Goal: Transaction & Acquisition: Purchase product/service

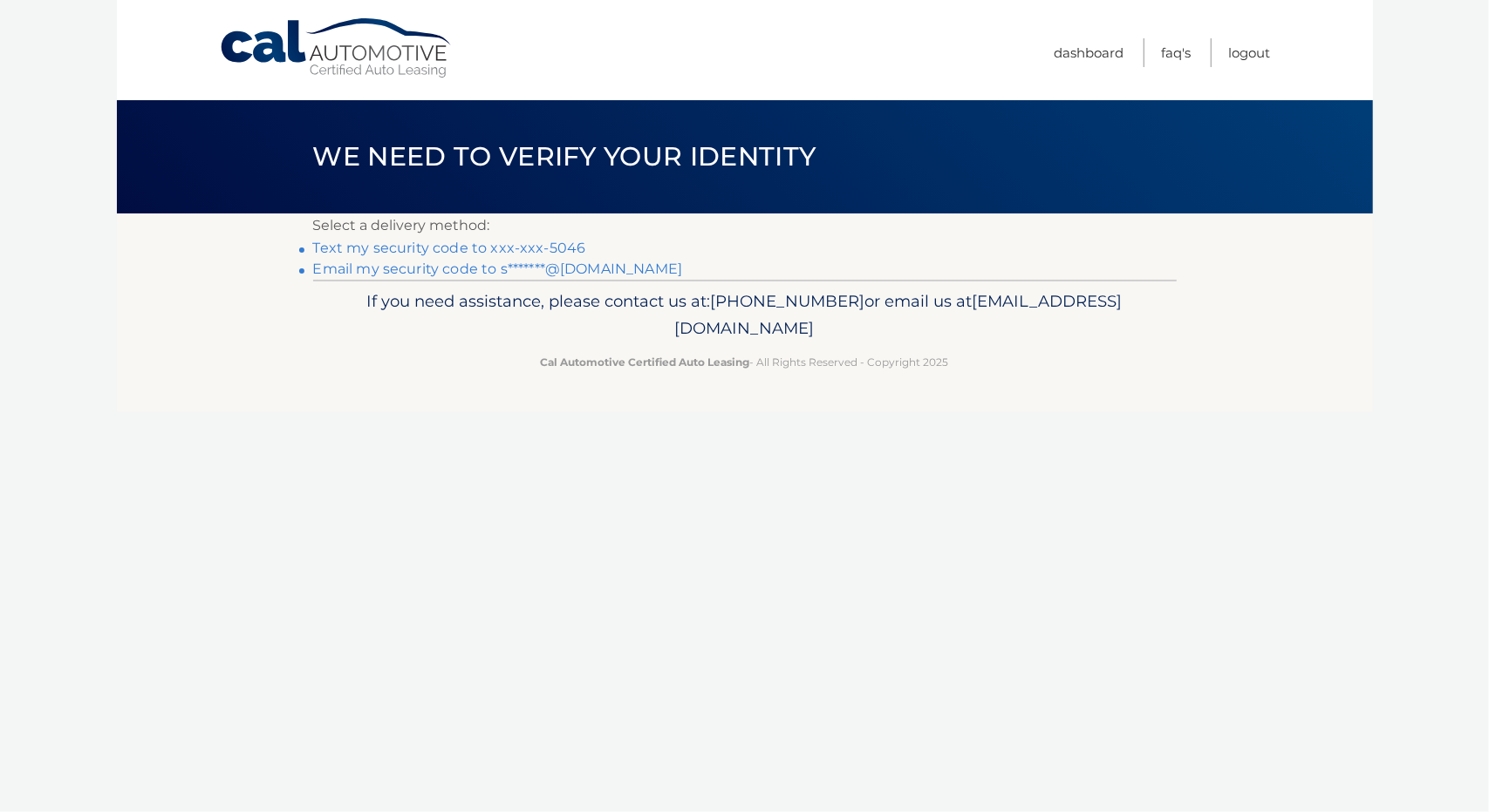
click at [567, 247] on link "Text my security code to xxx-xxx-5046" at bounding box center [450, 248] width 273 height 17
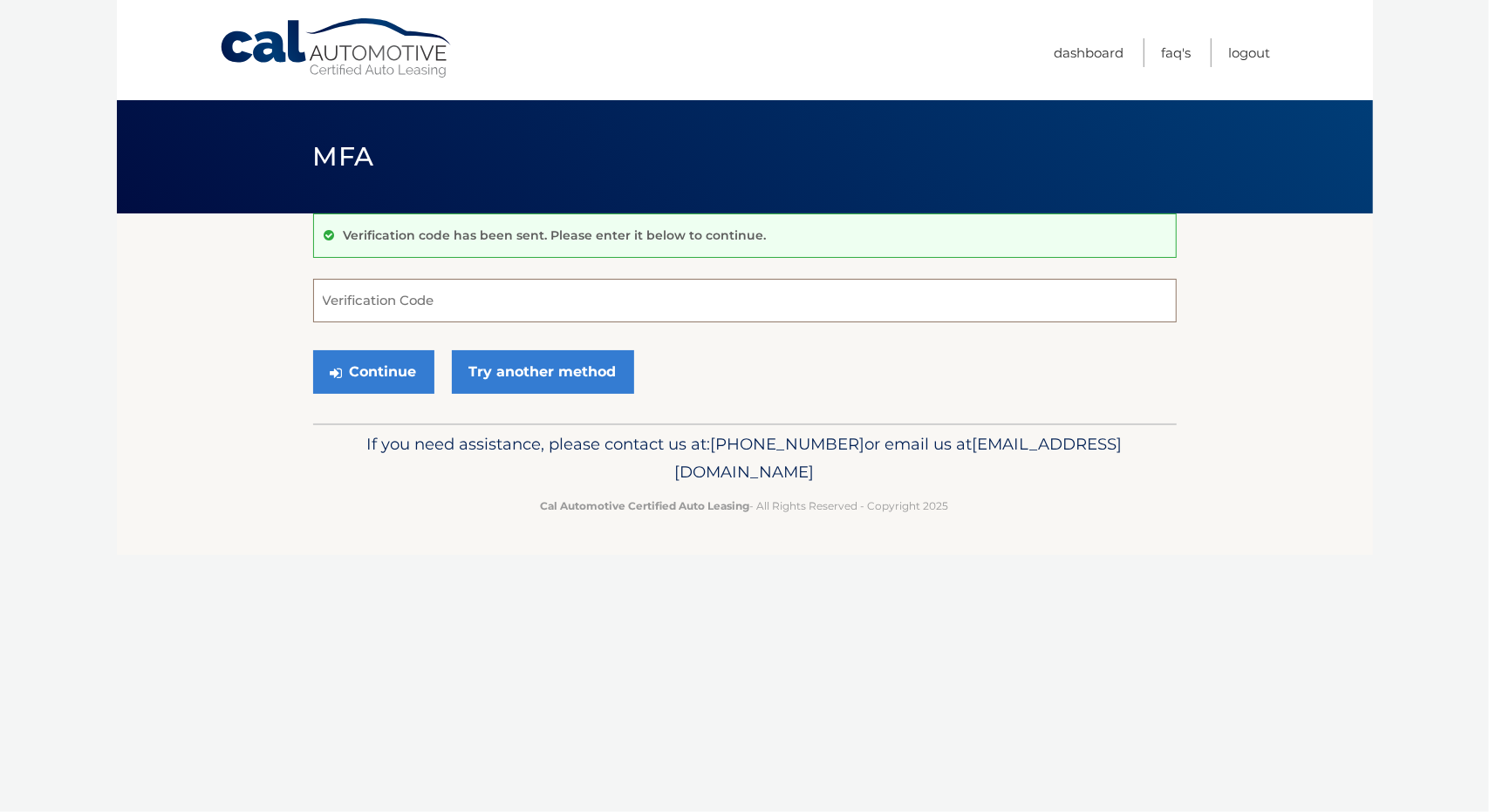
click at [583, 306] on input "Verification Code" at bounding box center [745, 301] width 863 height 44
type input "423360"
click at [313, 350] on button "Continue" at bounding box center [374, 372] width 121 height 44
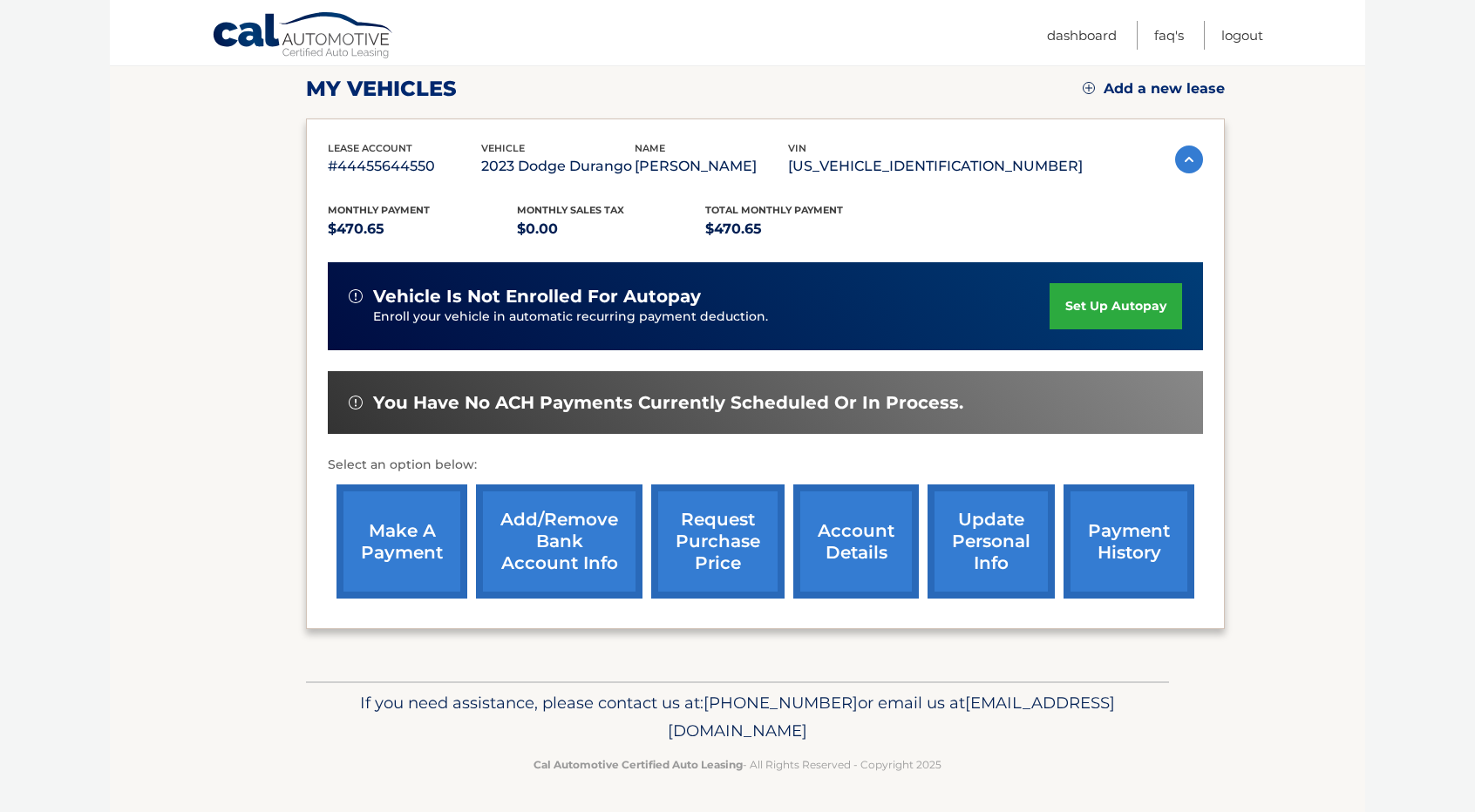
scroll to position [242, 0]
click at [397, 535] on link "make a payment" at bounding box center [402, 542] width 131 height 114
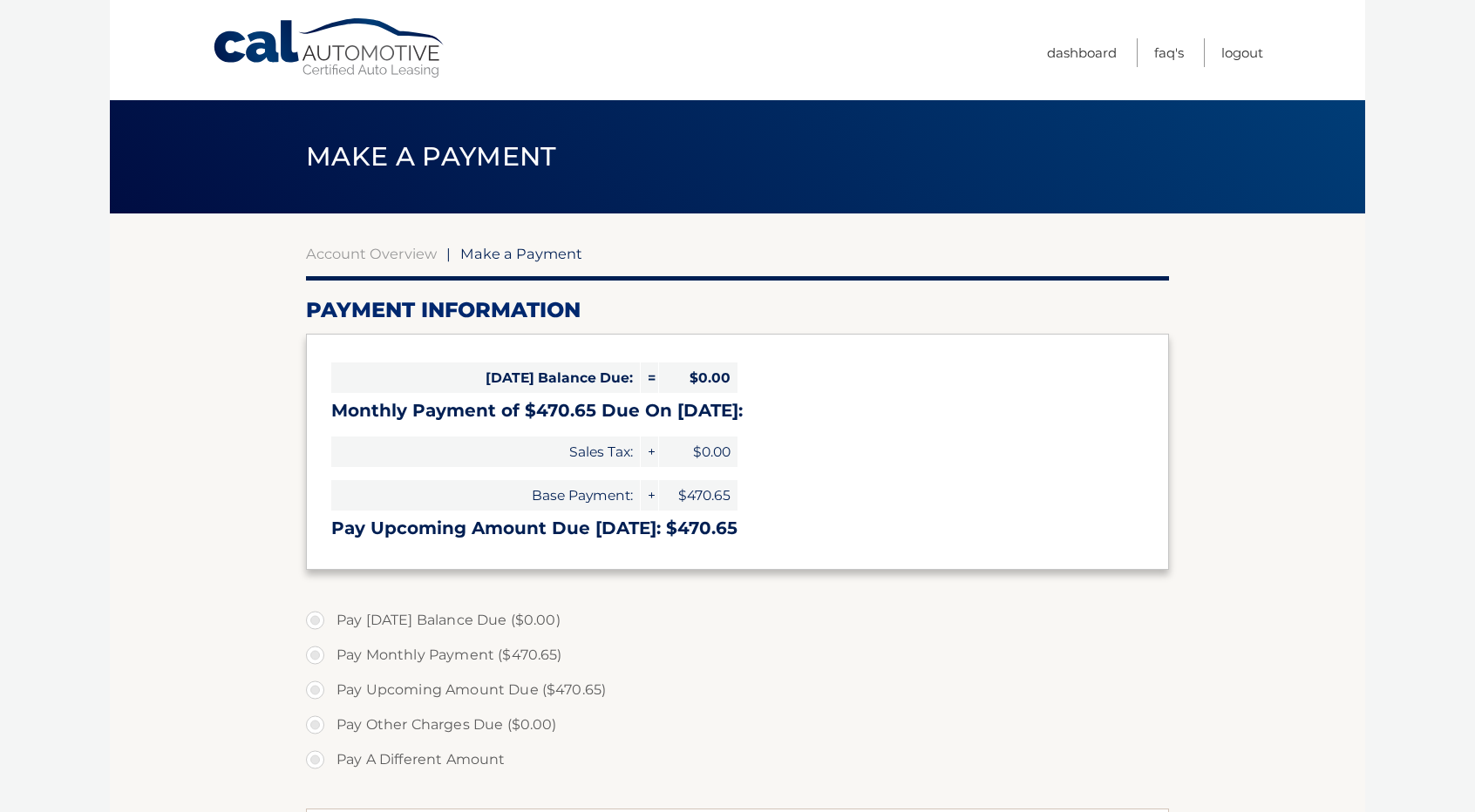
select select "MDMyYmE3NWUtNTMwOC00Y2RmLTljNzMtMTAxZWUzMmUzMDU1"
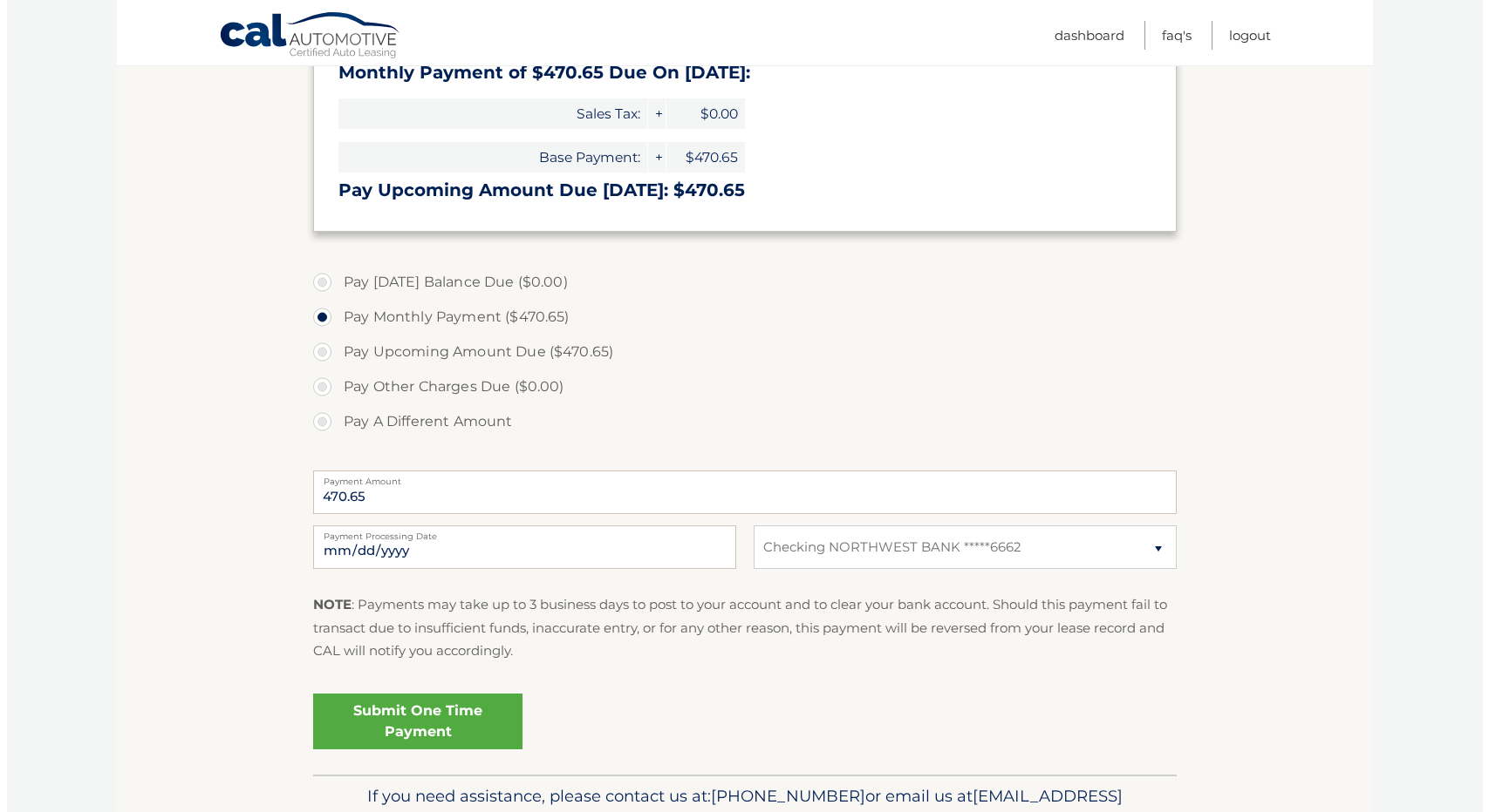
scroll to position [432, 0]
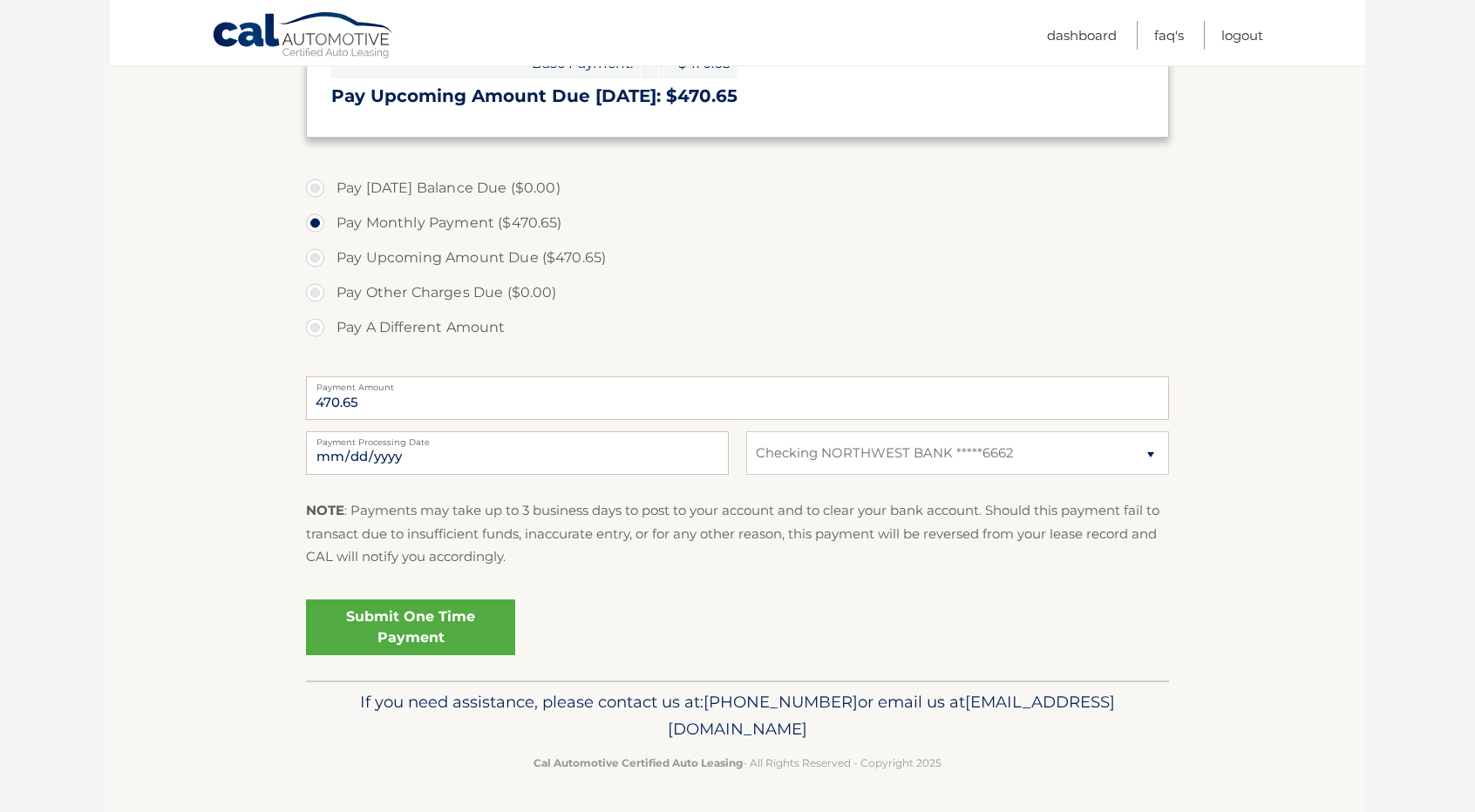
click at [436, 629] on link "Submit One Time Payment" at bounding box center [411, 628] width 209 height 56
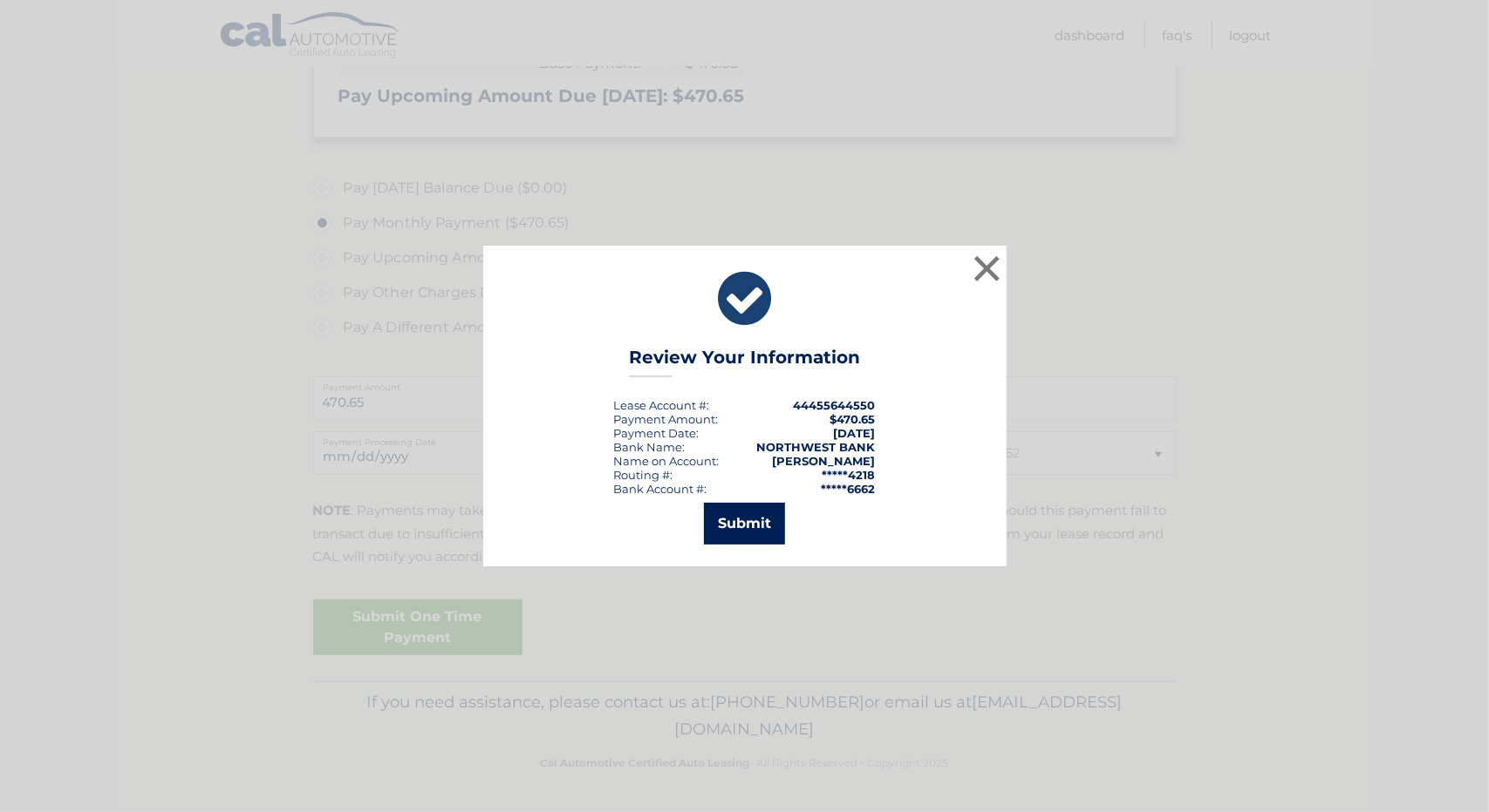
click at [738, 519] on button "Submit" at bounding box center [744, 523] width 81 height 42
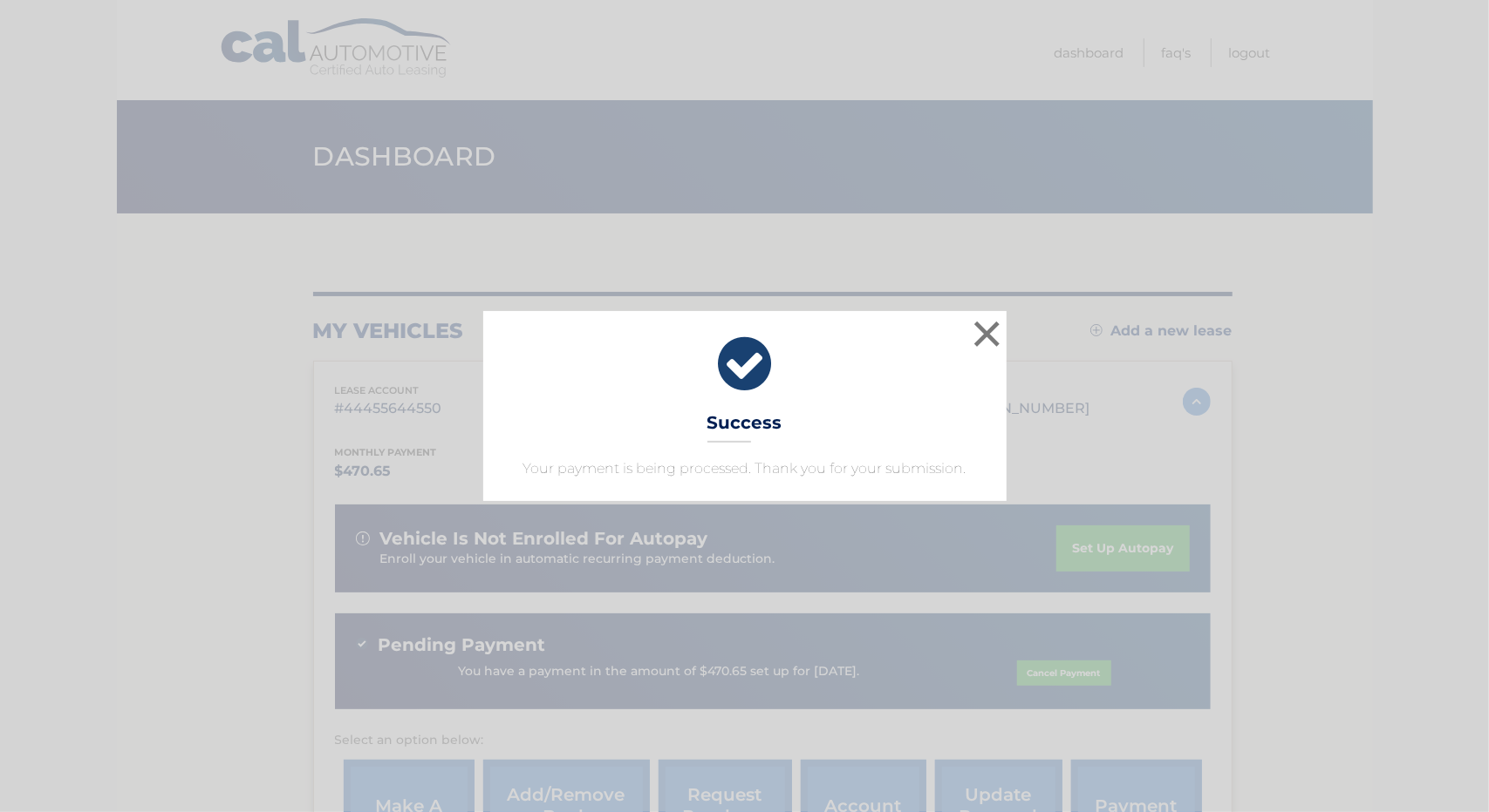
click at [1001, 454] on div "× Success Your payment is being processed. Thank you for your submission." at bounding box center [745, 406] width 523 height 190
click at [984, 332] on button "×" at bounding box center [987, 334] width 35 height 35
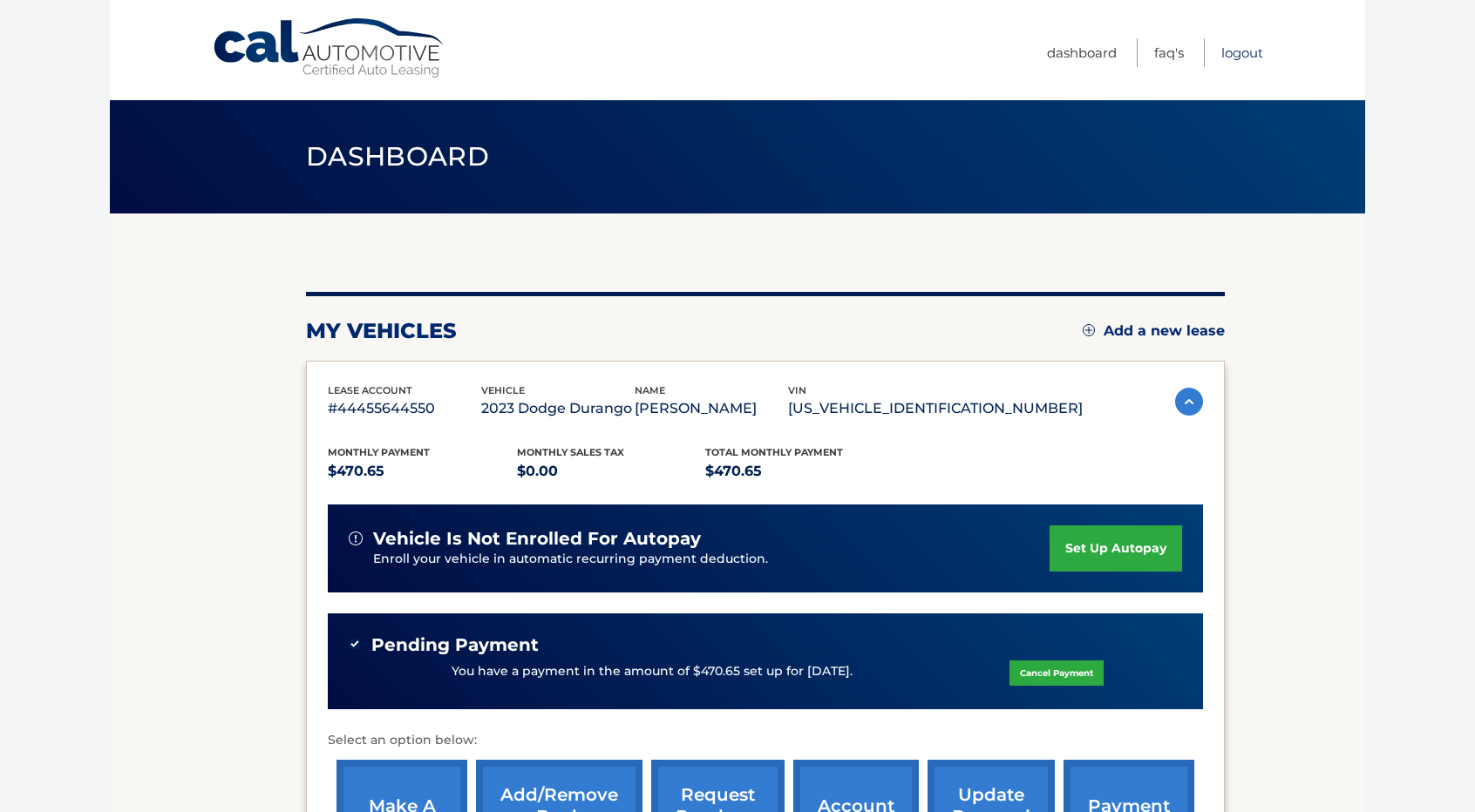
click at [1246, 55] on link "Logout" at bounding box center [1242, 52] width 42 height 28
